Goal: Information Seeking & Learning: Learn about a topic

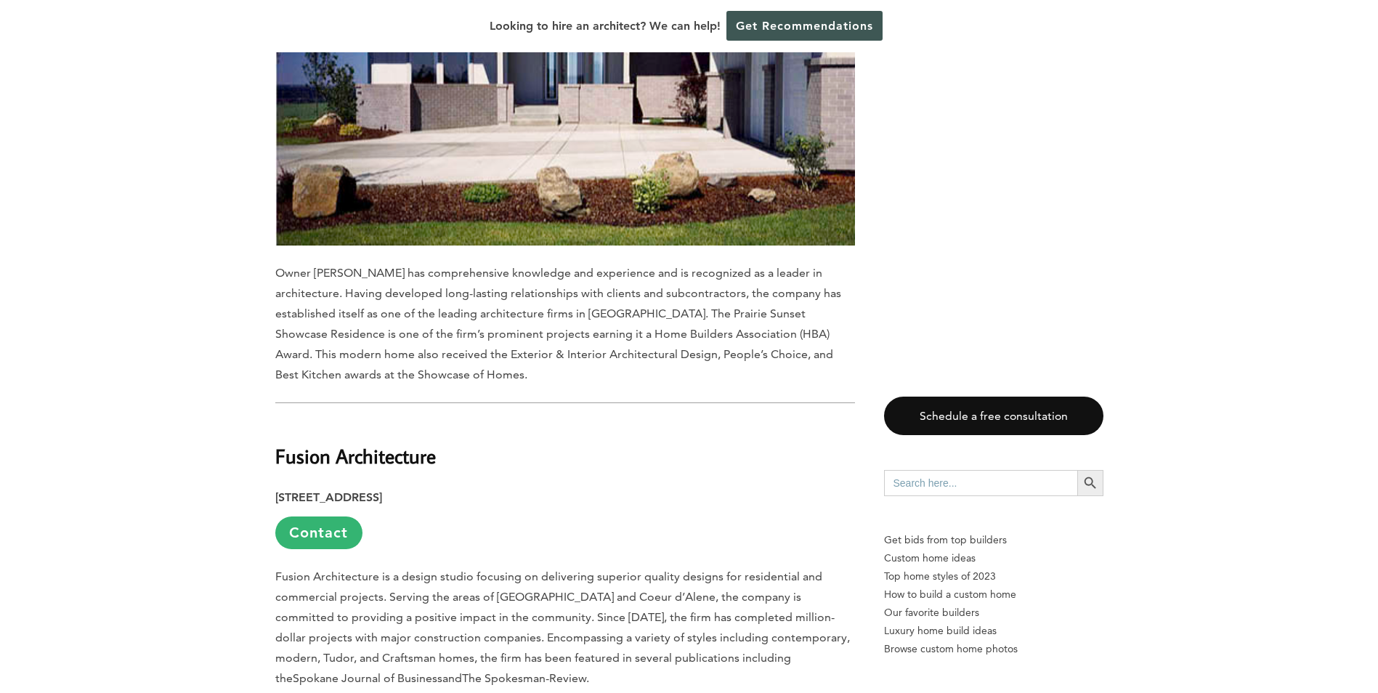
scroll to position [2325, 0]
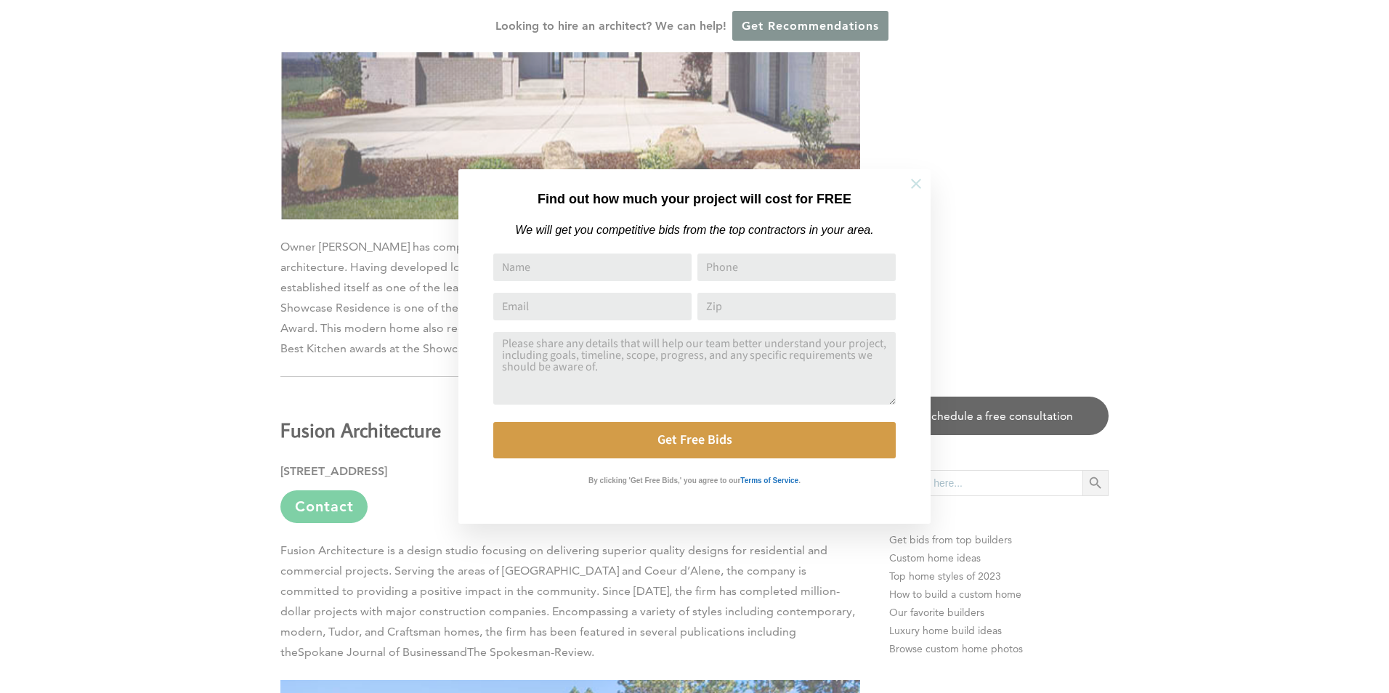
click at [914, 181] on icon at bounding box center [916, 184] width 10 height 10
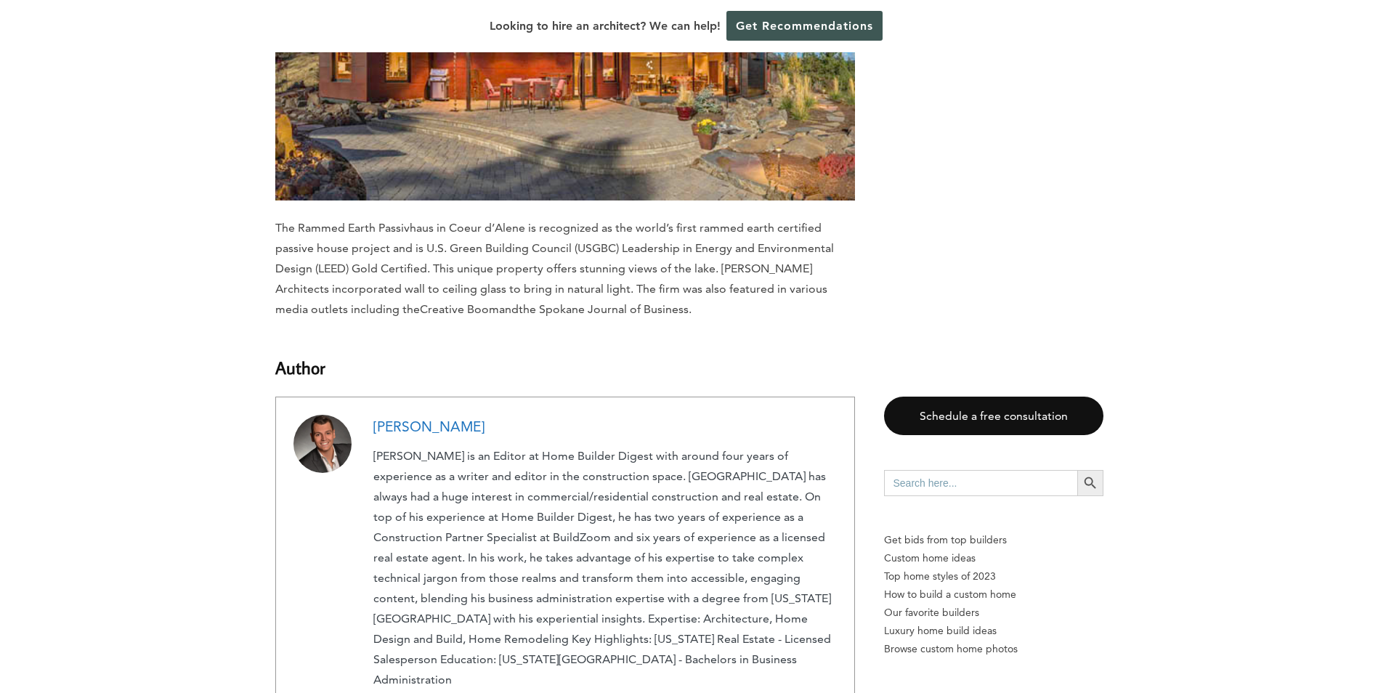
scroll to position [8937, 0]
drag, startPoint x: 472, startPoint y: 300, endPoint x: 275, endPoint y: 283, distance: 198.4
click at [275, 397] on li "[PERSON_NAME] View all posts" at bounding box center [565, 571] width 580 height 349
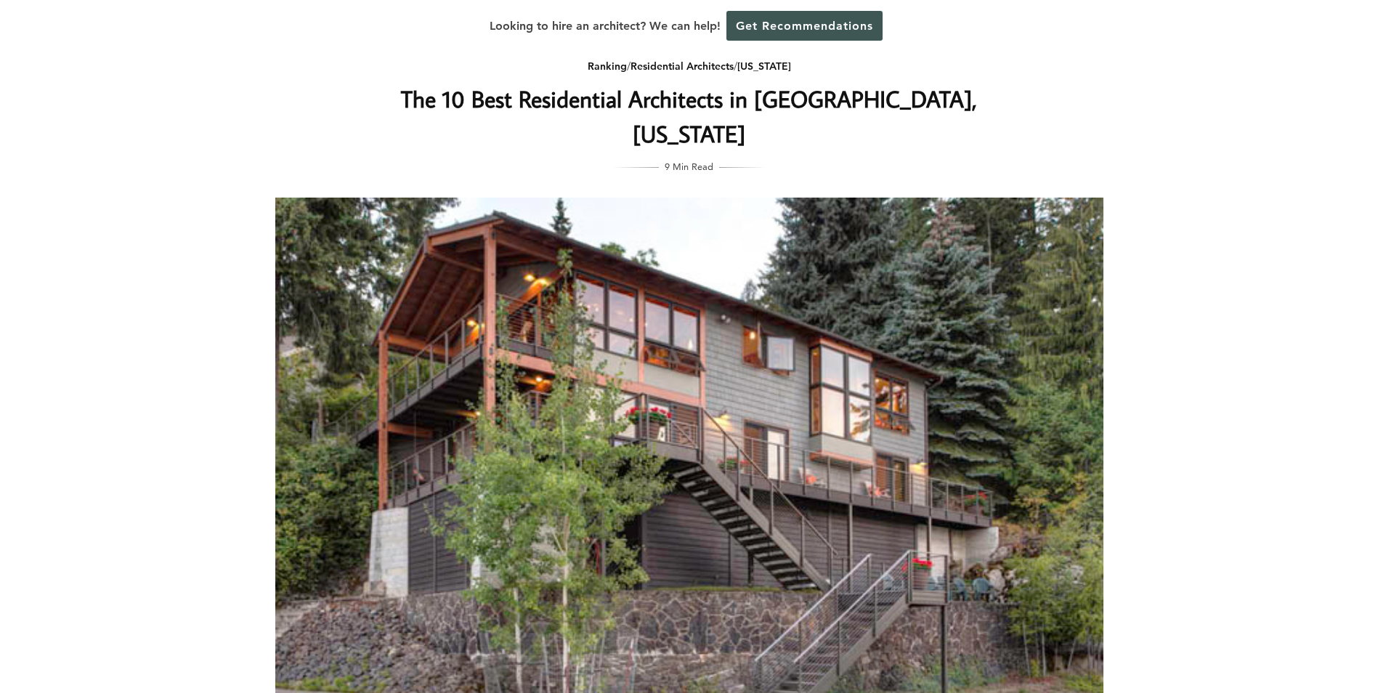
scroll to position [0, 0]
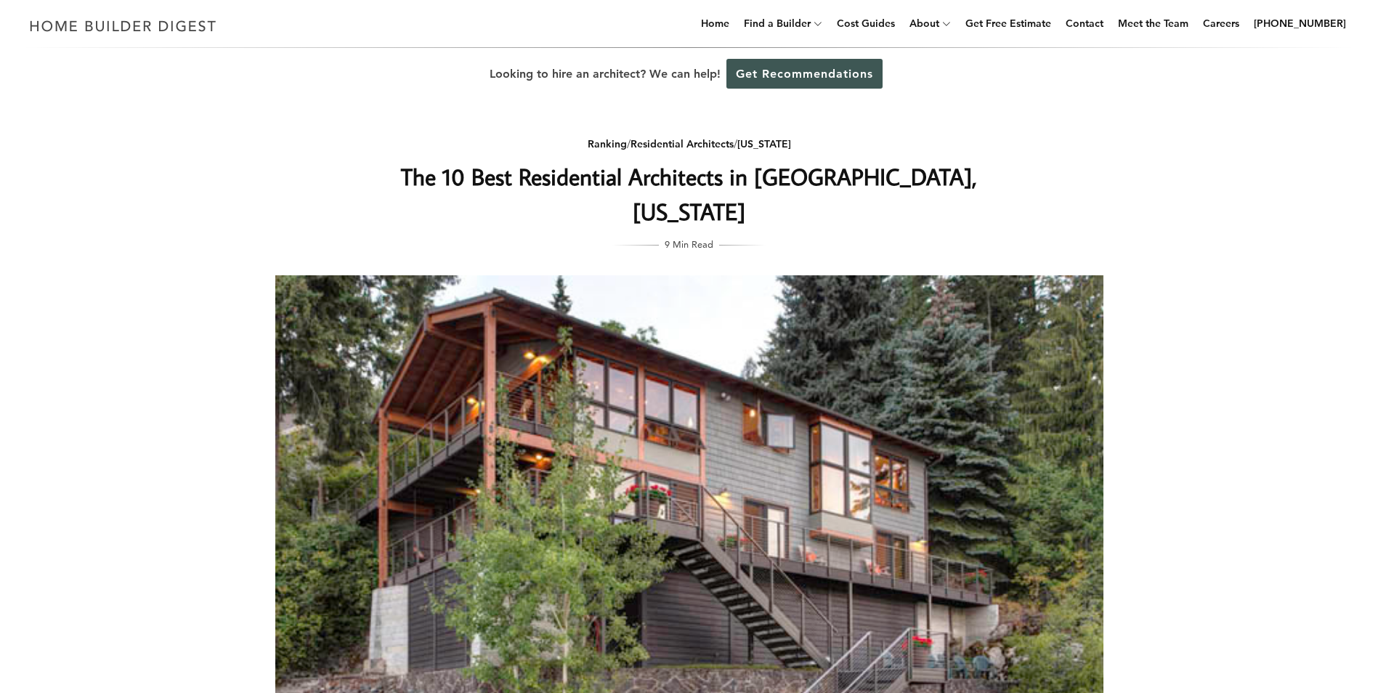
drag, startPoint x: 170, startPoint y: 270, endPoint x: 209, endPoint y: 207, distance: 74.4
drag, startPoint x: 209, startPoint y: 207, endPoint x: 105, endPoint y: 193, distance: 104.9
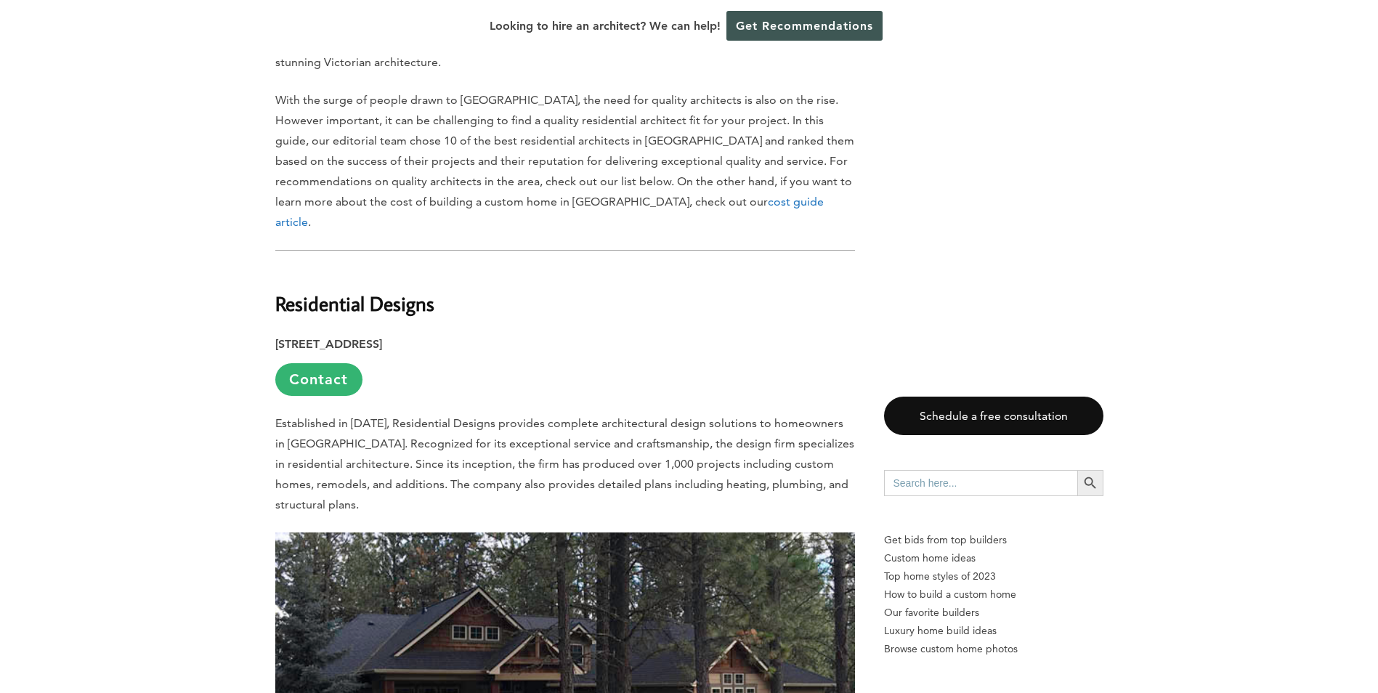
scroll to position [872, 0]
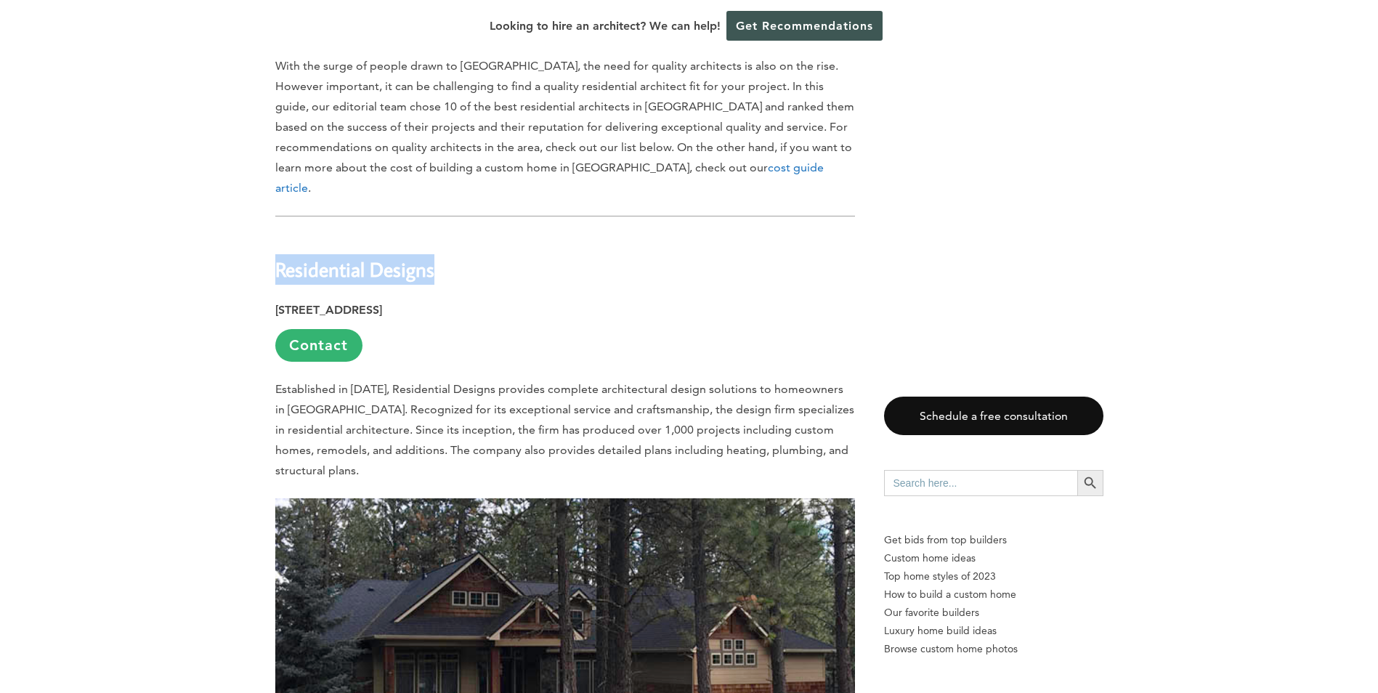
drag, startPoint x: 436, startPoint y: 199, endPoint x: 264, endPoint y: 191, distance: 171.7
drag, startPoint x: 264, startPoint y: 191, endPoint x: 341, endPoint y: 189, distance: 76.3
copy b "Residential Designs"
click at [310, 329] on link "Contact" at bounding box center [318, 345] width 87 height 33
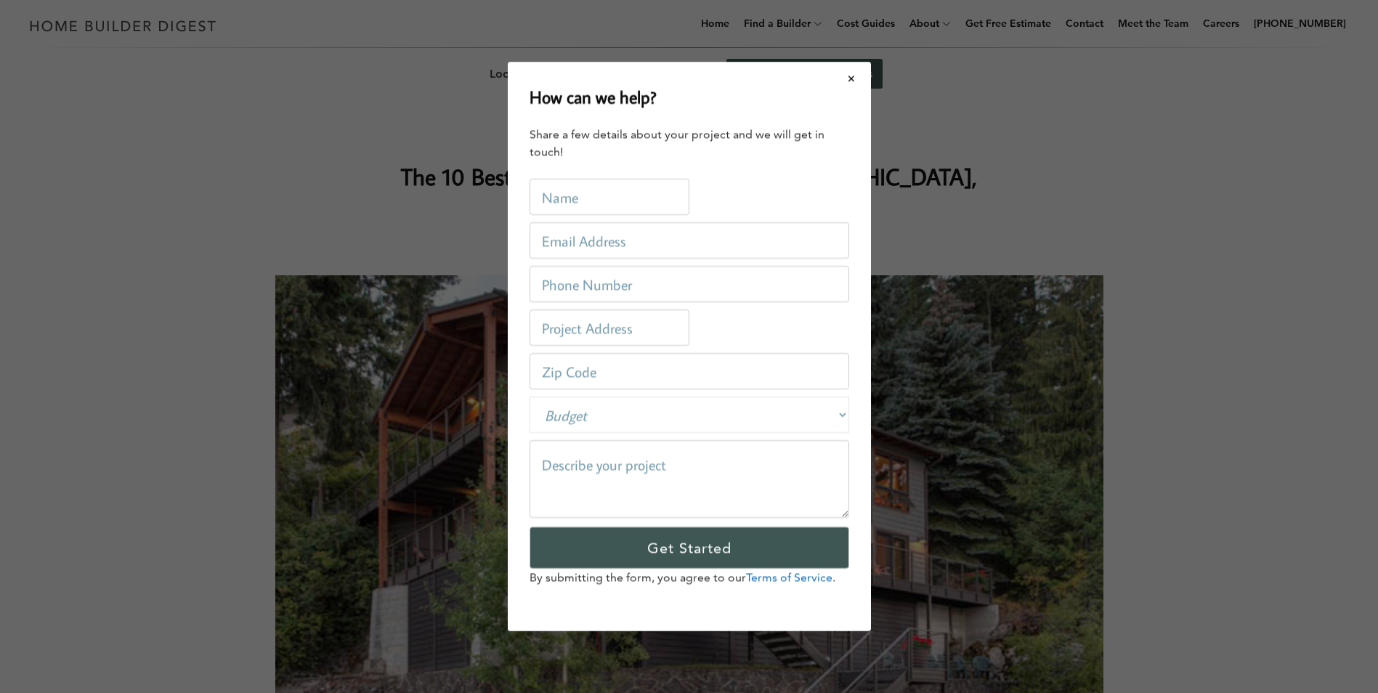
scroll to position [0, 0]
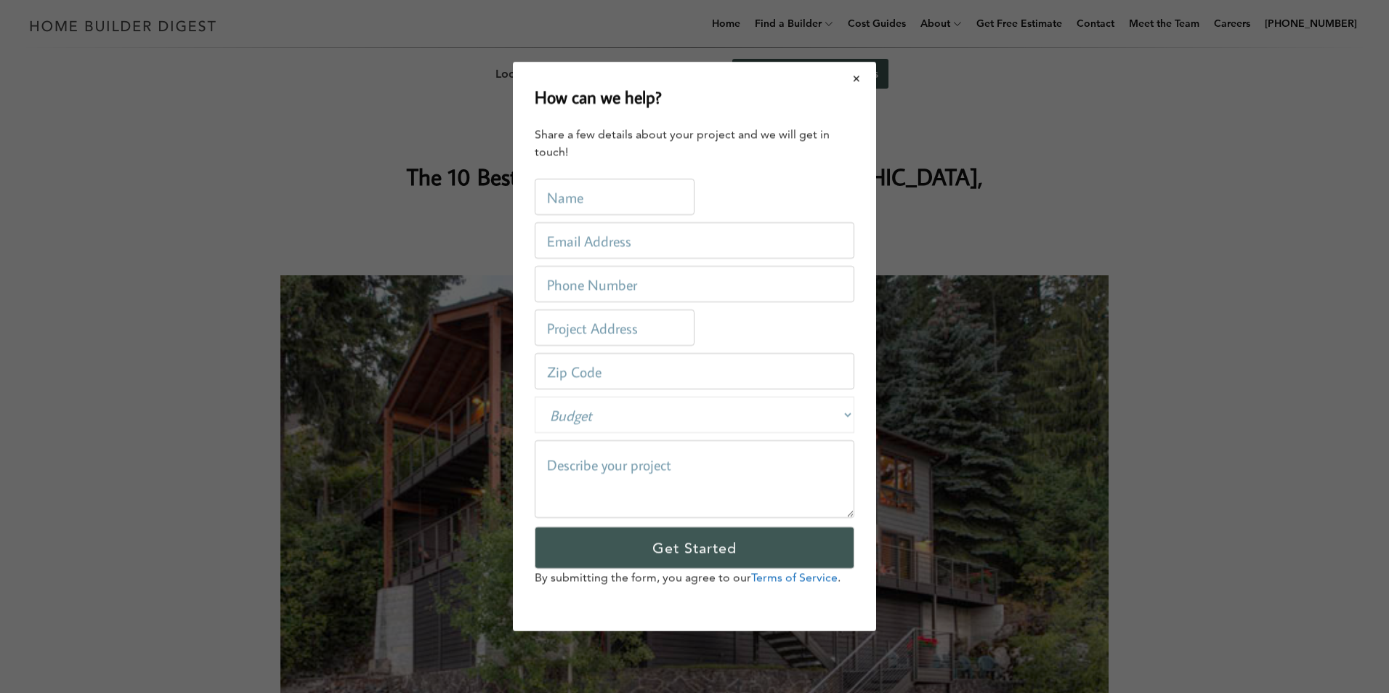
click at [847, 79] on button "Close modal" at bounding box center [857, 78] width 39 height 31
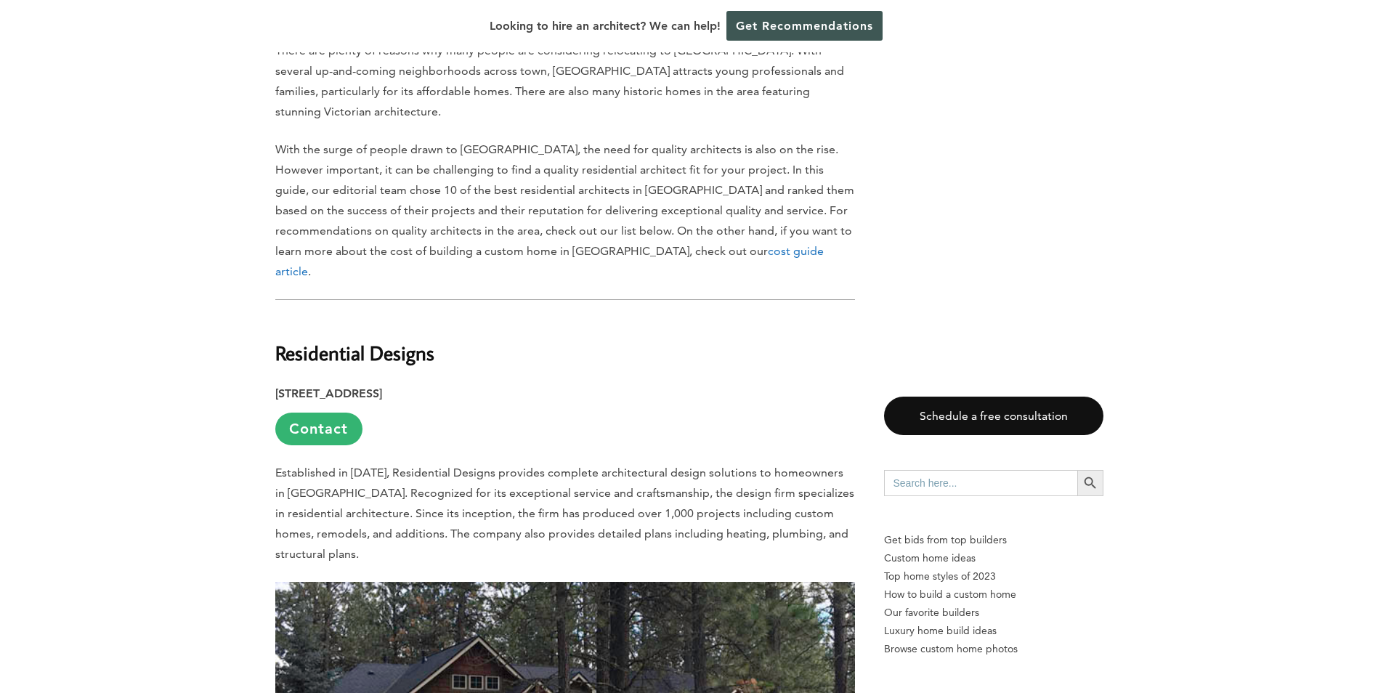
scroll to position [872, 0]
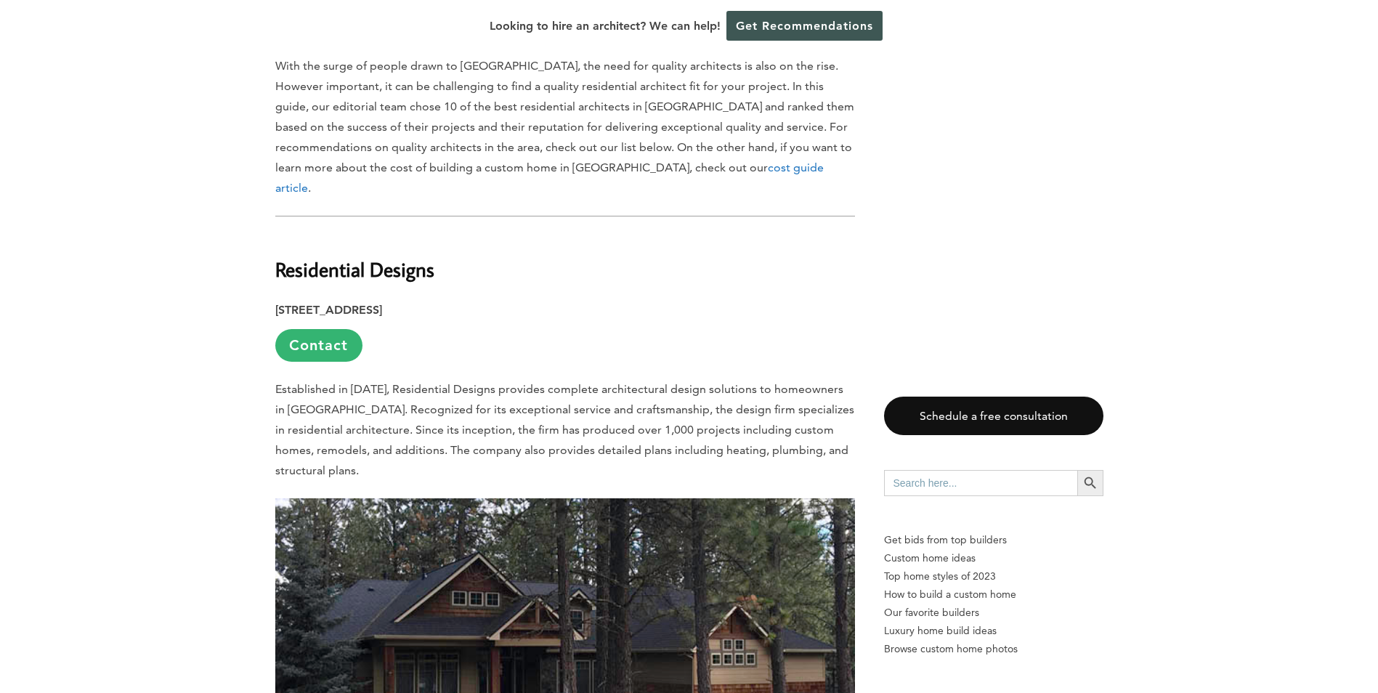
click at [379, 234] on h2 "Residential Designs" at bounding box center [565, 259] width 580 height 50
drag, startPoint x: 454, startPoint y: 199, endPoint x: 263, endPoint y: 198, distance: 191.1
drag, startPoint x: 263, startPoint y: 198, endPoint x: 331, endPoint y: 199, distance: 67.6
copy b "Residential Designs"
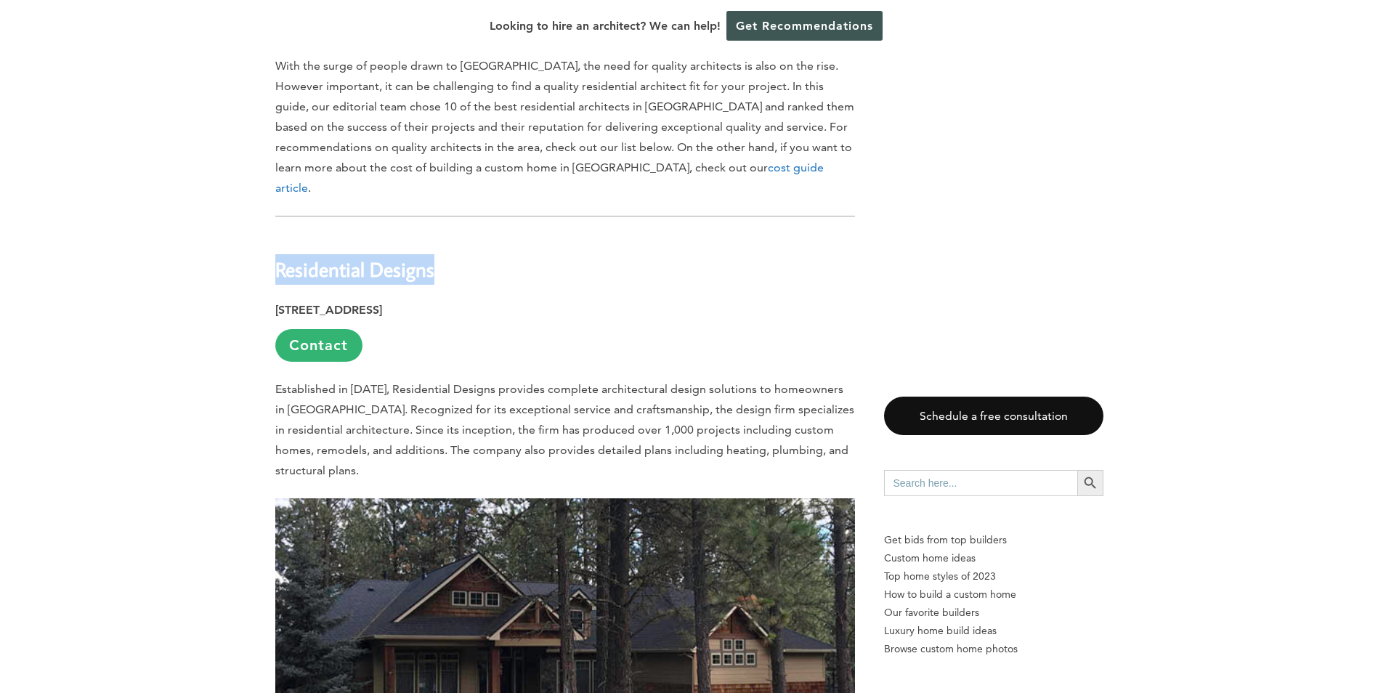
click at [377, 256] on b "Residential Designs" at bounding box center [354, 268] width 159 height 25
drag, startPoint x: 444, startPoint y: 198, endPoint x: 280, endPoint y: 198, distance: 164.2
click at [280, 234] on h2 "Residential Designs" at bounding box center [565, 259] width 580 height 50
drag, startPoint x: 280, startPoint y: 198, endPoint x: 323, endPoint y: 201, distance: 43.0
copy b "Residential Designs"
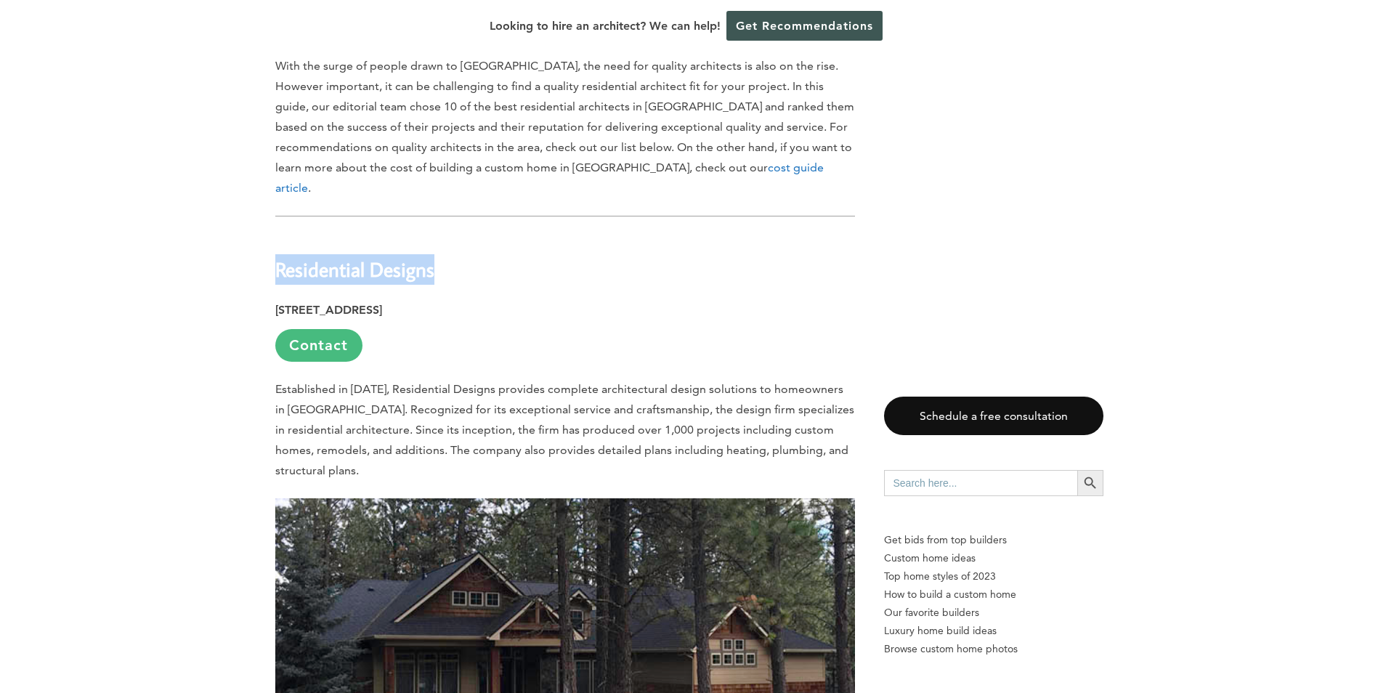
click at [323, 329] on link "Contact" at bounding box center [318, 345] width 87 height 33
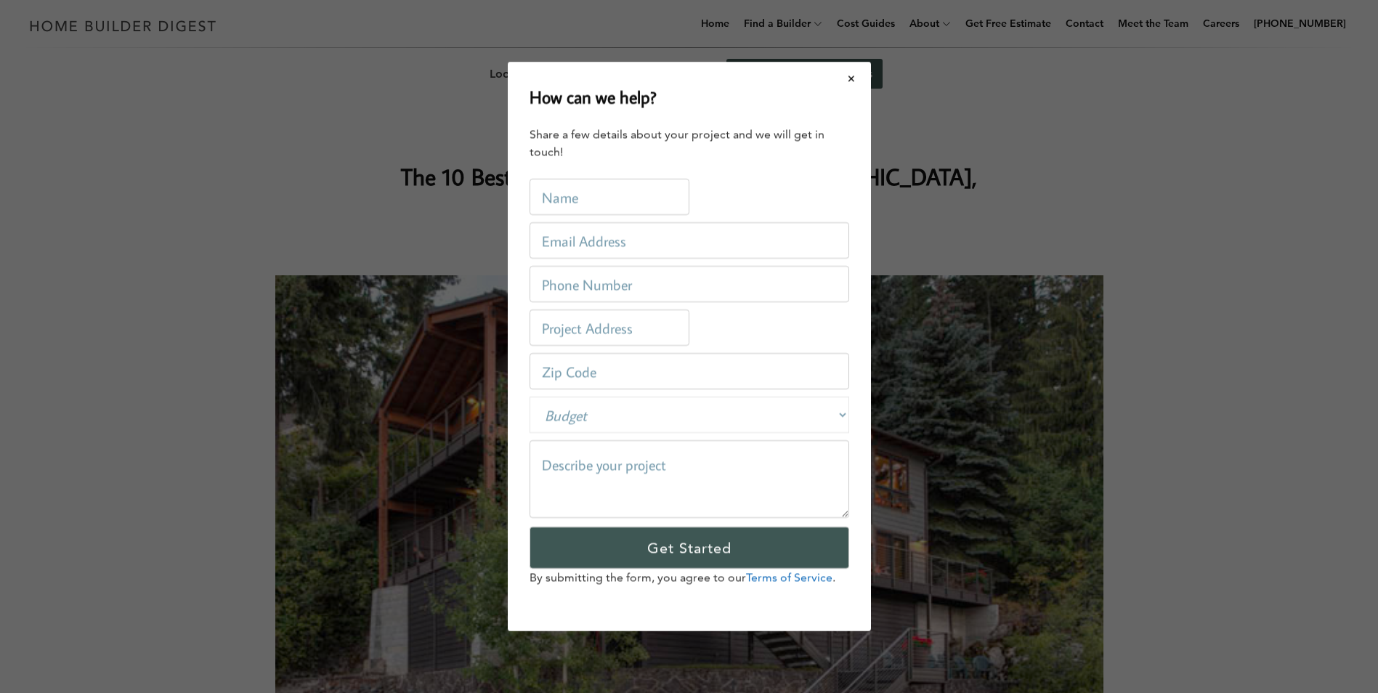
scroll to position [0, 0]
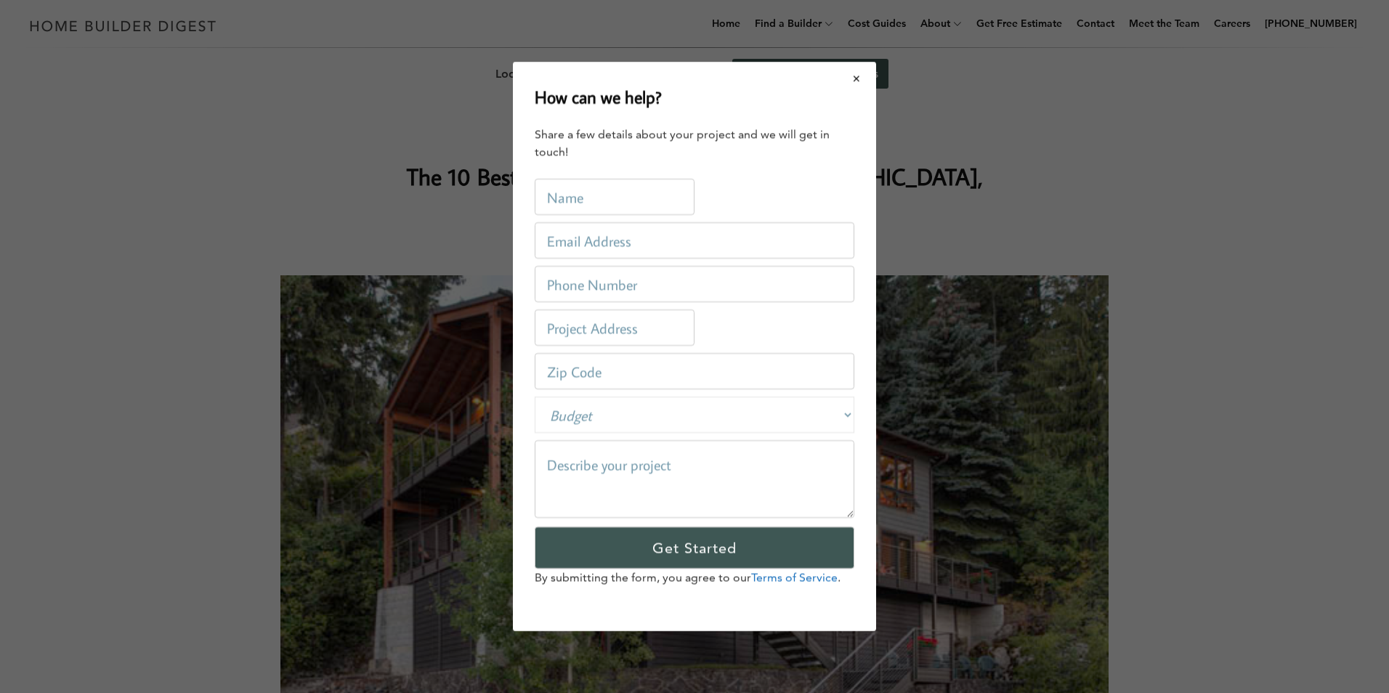
click at [856, 79] on button "Close modal" at bounding box center [857, 78] width 39 height 31
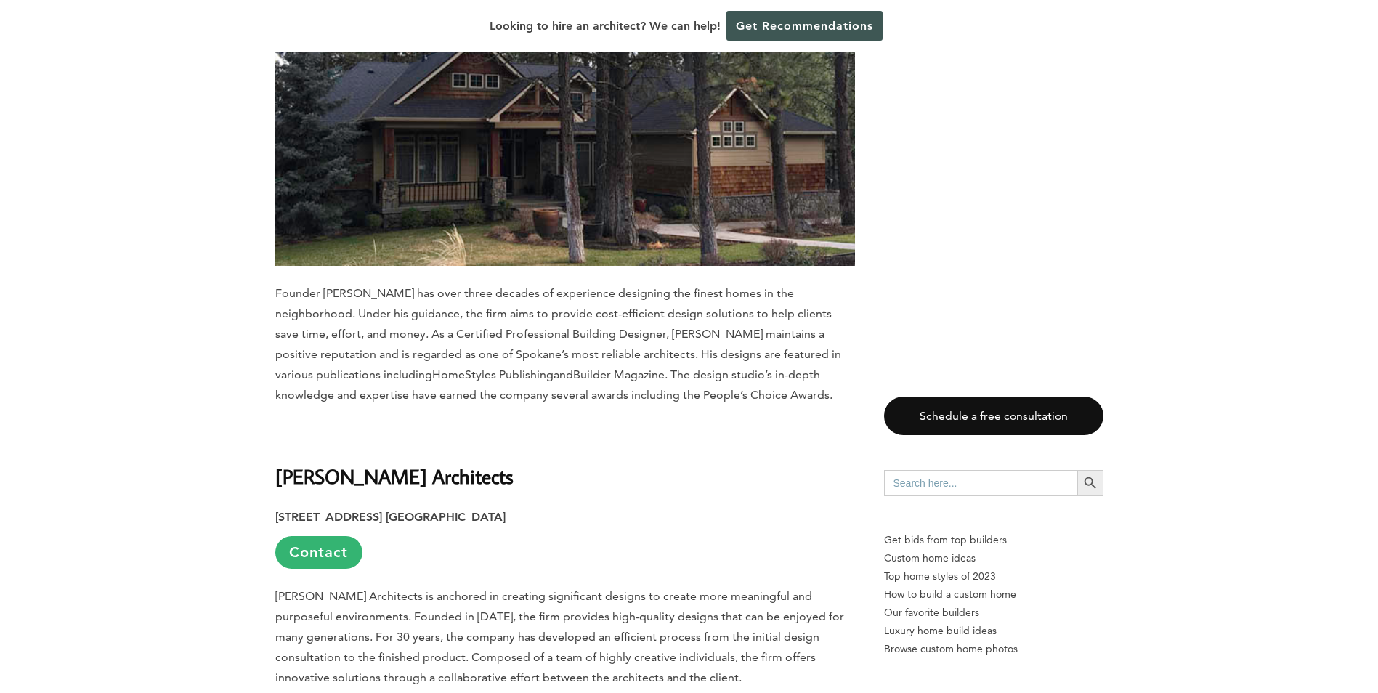
scroll to position [1381, 0]
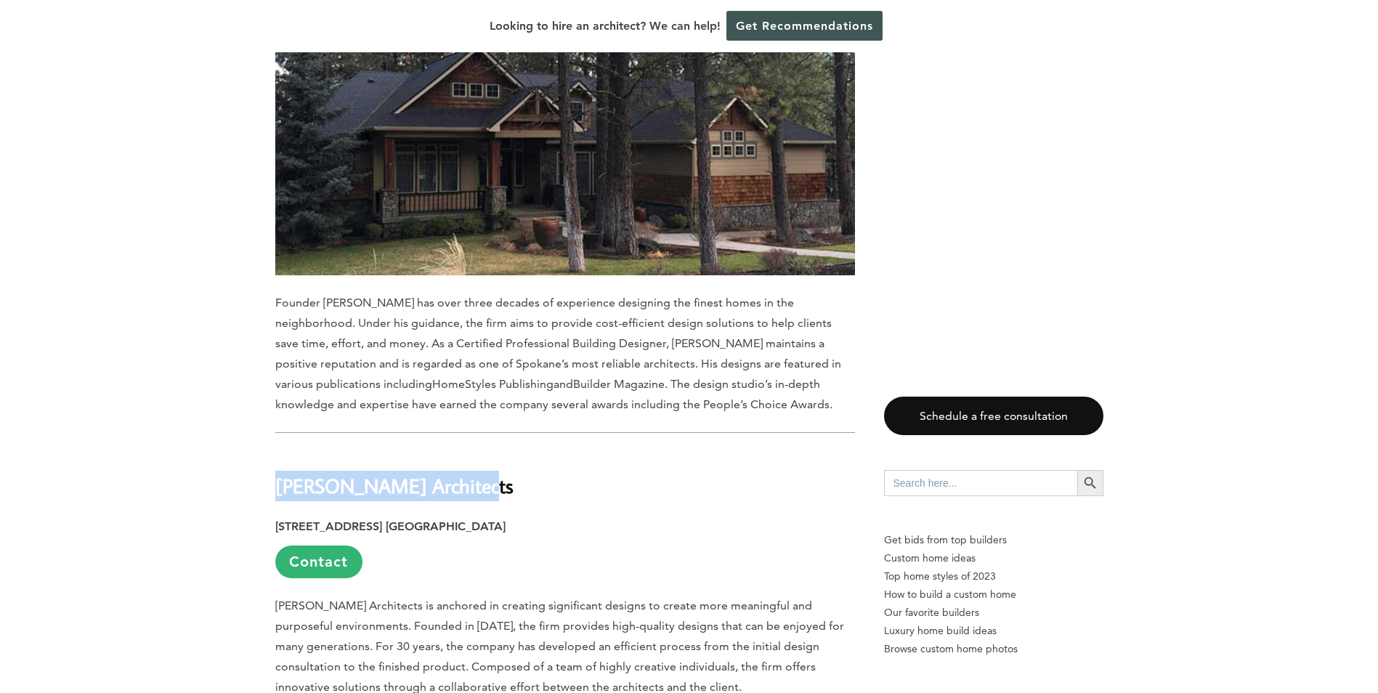
drag, startPoint x: 274, startPoint y: 389, endPoint x: 480, endPoint y: 373, distance: 206.9
drag, startPoint x: 480, startPoint y: 373, endPoint x: 432, endPoint y: 386, distance: 49.5
copy b "[PERSON_NAME] Architects"
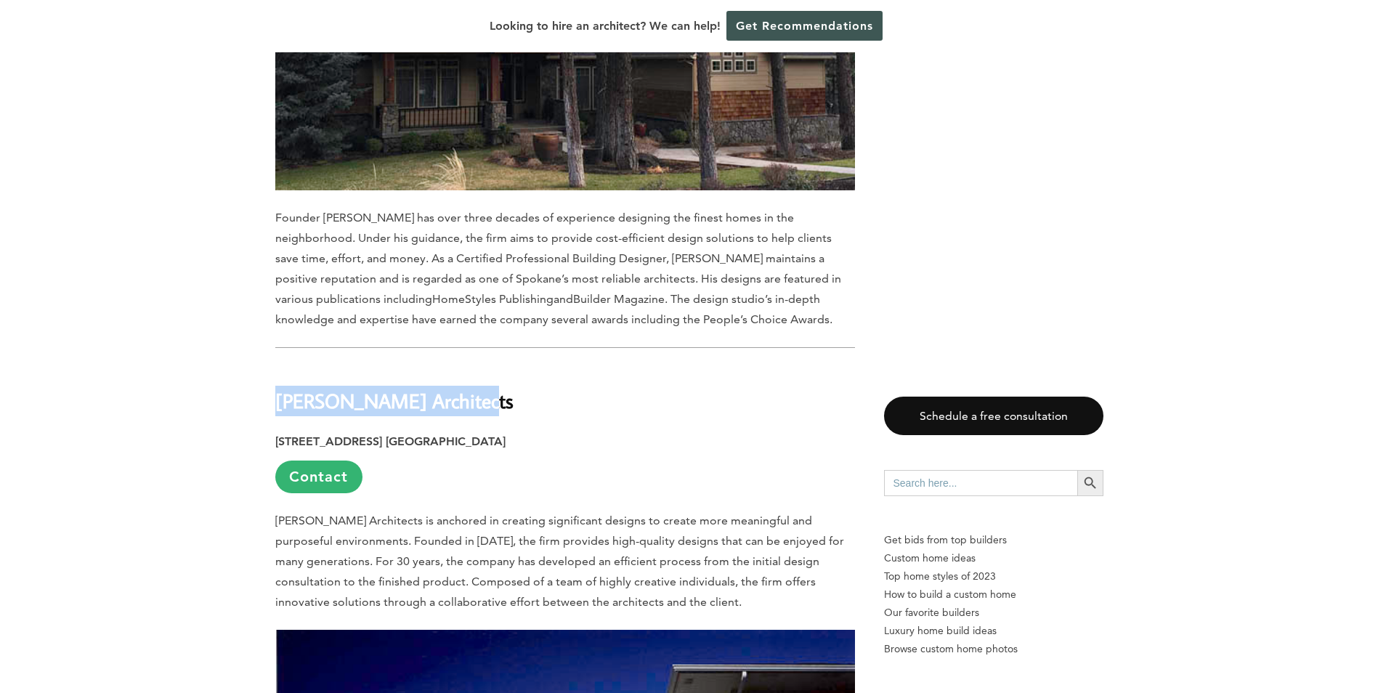
scroll to position [1453, 0]
